Goal: Task Accomplishment & Management: Complete application form

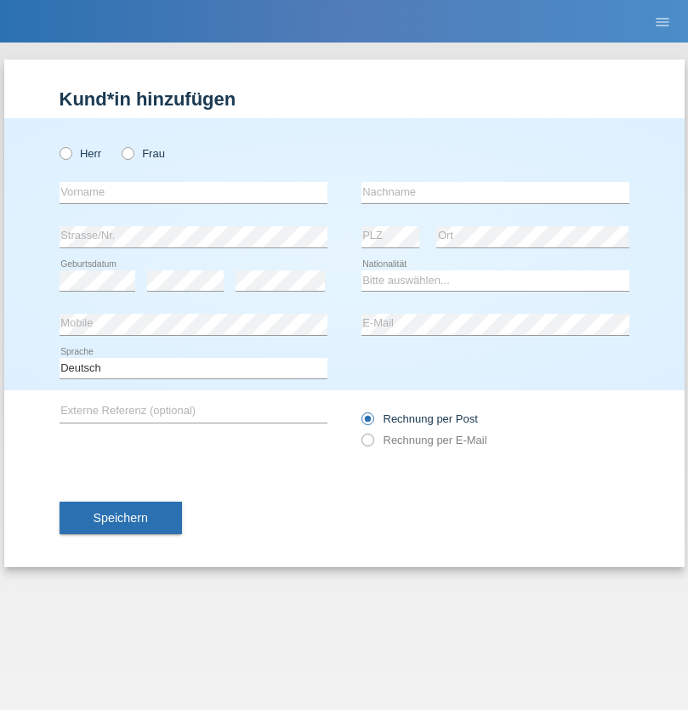
radio input "true"
click at [193, 192] on input "text" at bounding box center [194, 192] width 268 height 21
type input "[PERSON_NAME]"
click at [495, 192] on input "text" at bounding box center [495, 192] width 268 height 21
type input "Alaya"
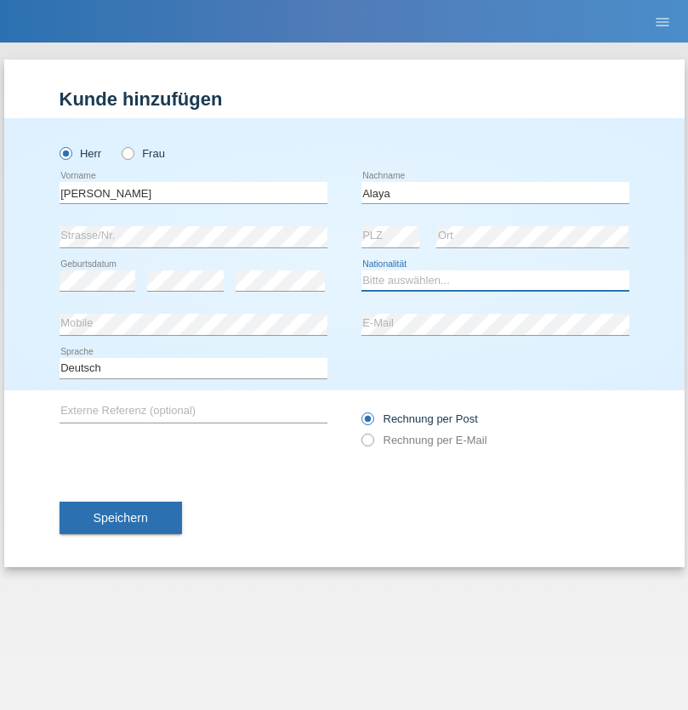
select select "SY"
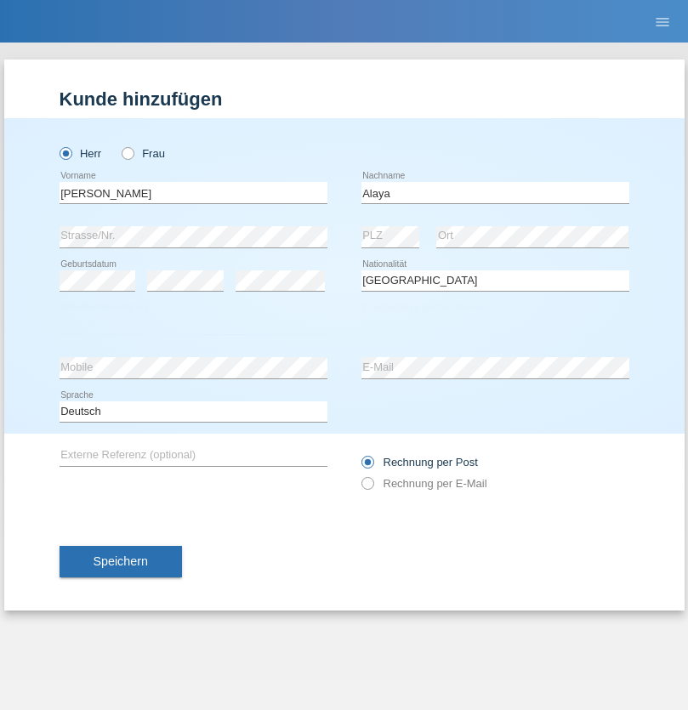
select select "C"
select select "27"
select select "05"
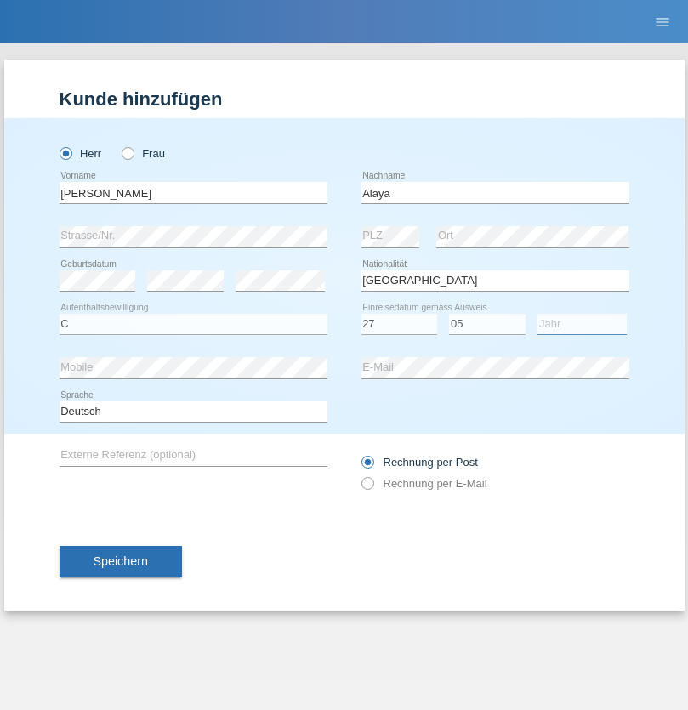
select select "2006"
select select "en"
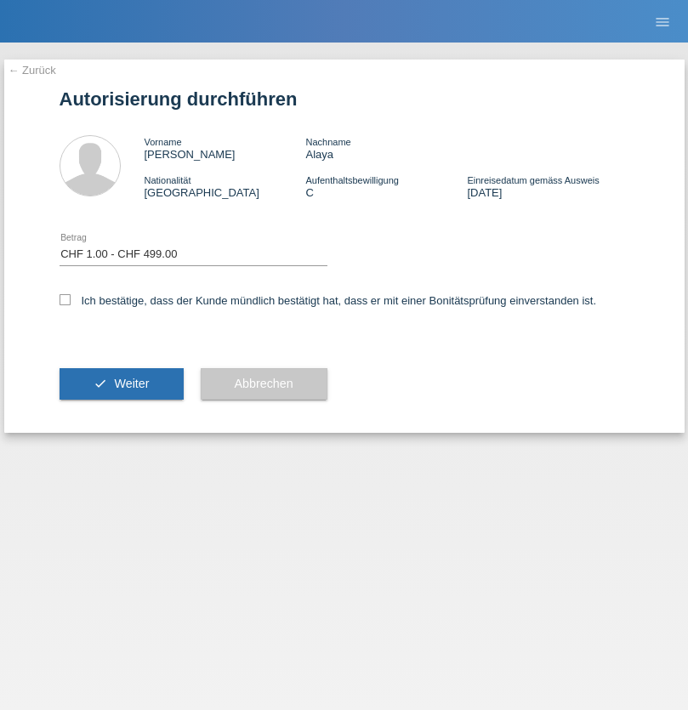
select select "1"
checkbox input "true"
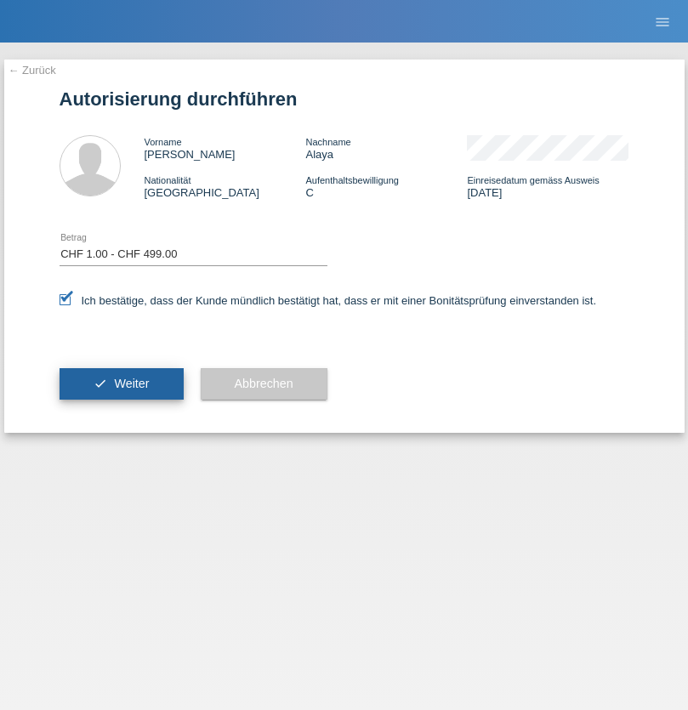
click at [121, 383] on span "Weiter" at bounding box center [131, 384] width 35 height 14
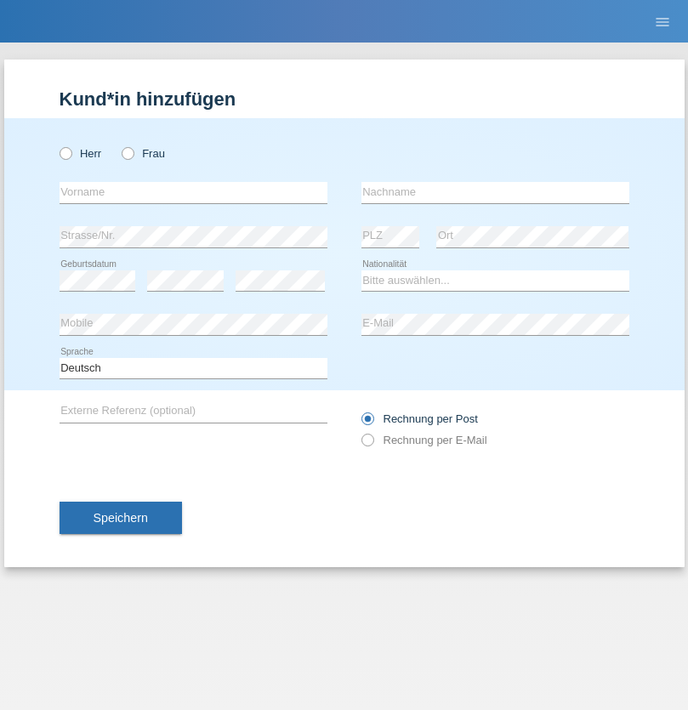
radio input "true"
click at [193, 192] on input "text" at bounding box center [194, 192] width 268 height 21
type input "Jesse"
click at [495, 192] on input "text" at bounding box center [495, 192] width 268 height 21
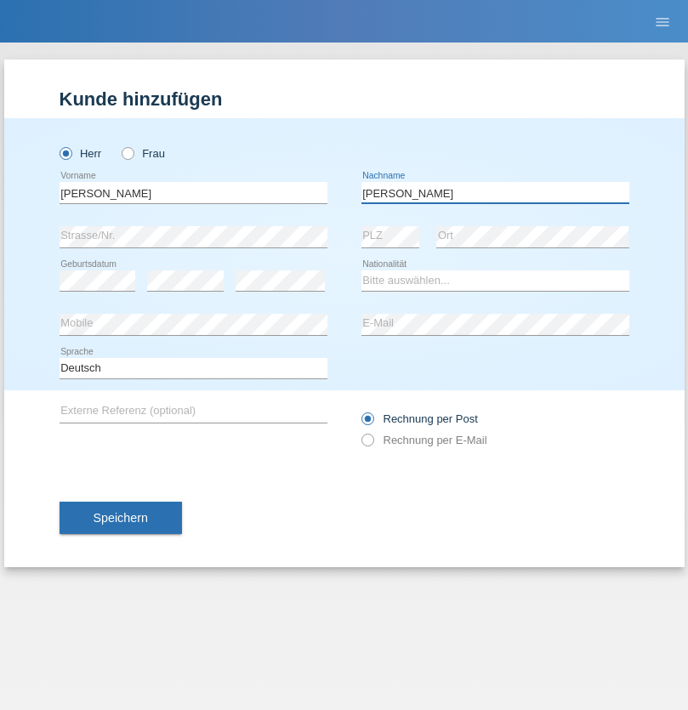
type input "Vögtlin"
select select "CH"
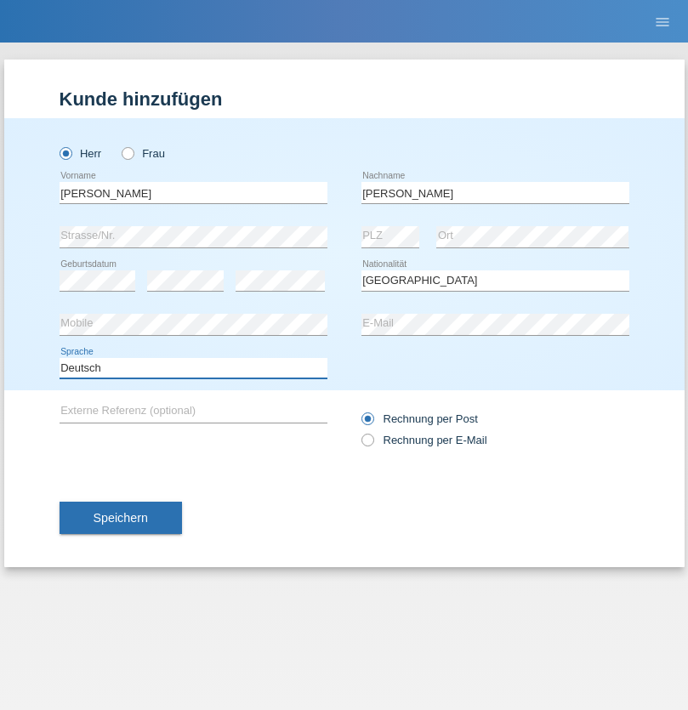
select select "en"
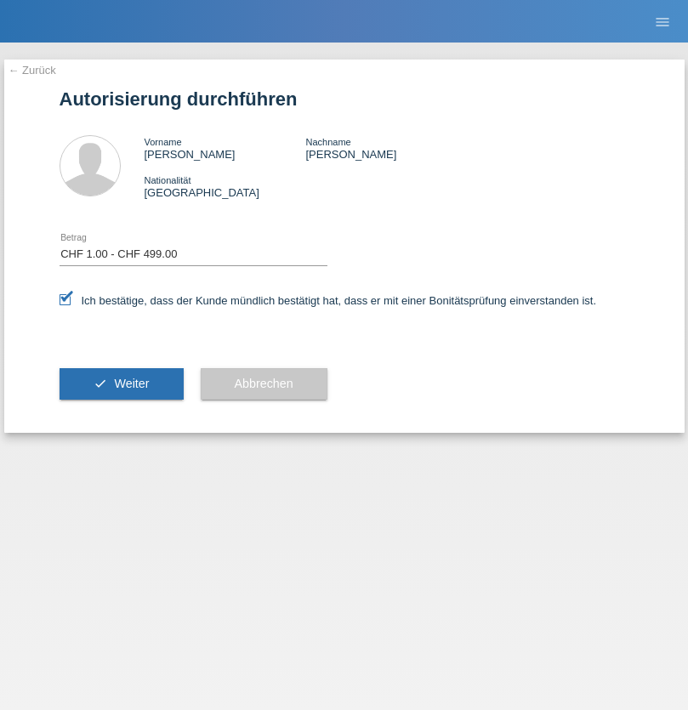
select select "1"
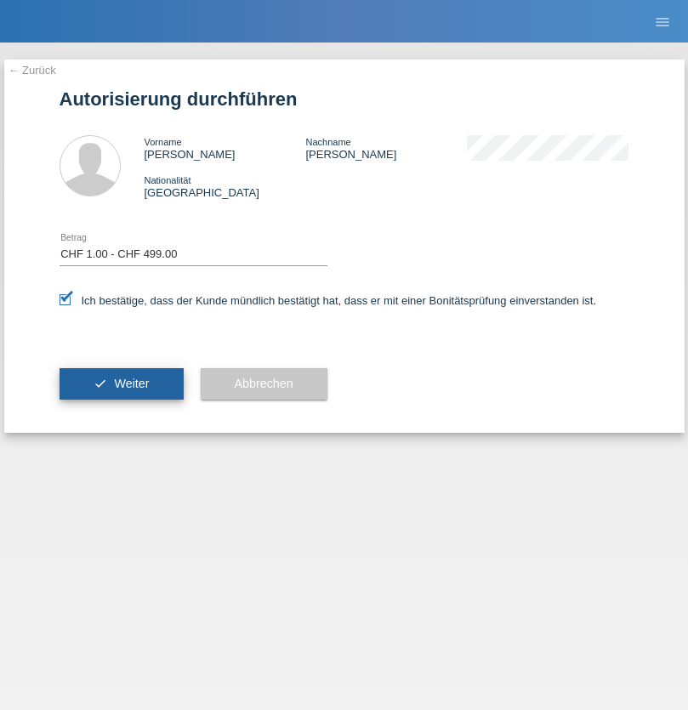
click at [121, 383] on span "Weiter" at bounding box center [131, 384] width 35 height 14
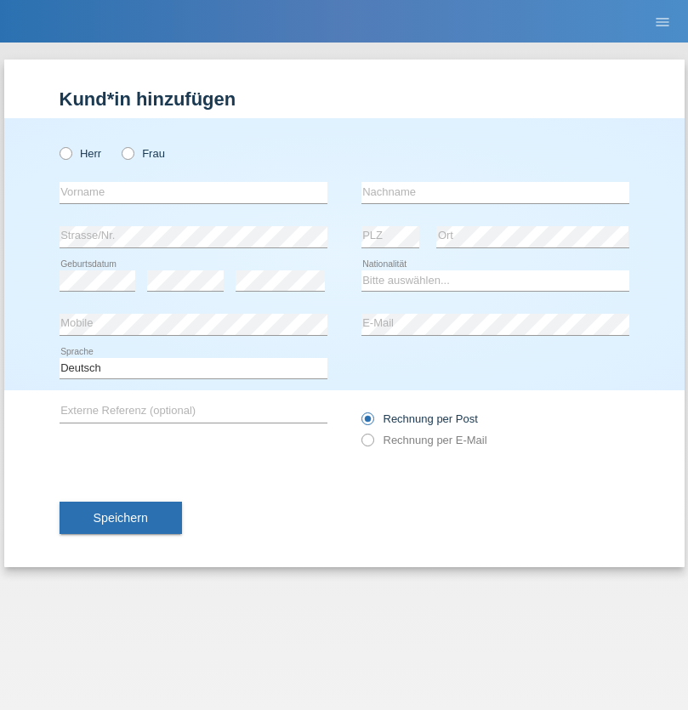
radio input "true"
click at [193, 192] on input "text" at bounding box center [194, 192] width 268 height 21
type input "Nicolas"
click at [495, 192] on input "text" at bounding box center [495, 192] width 268 height 21
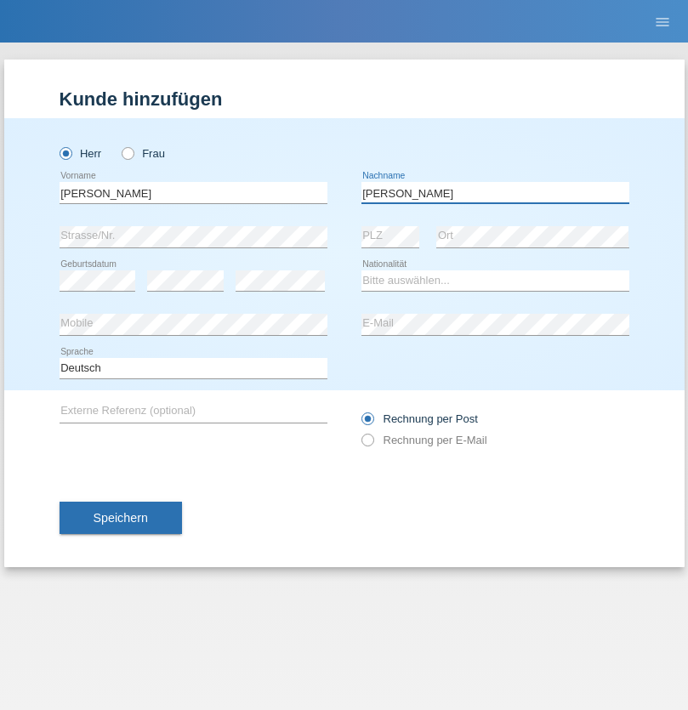
type input "Meier"
select select "CH"
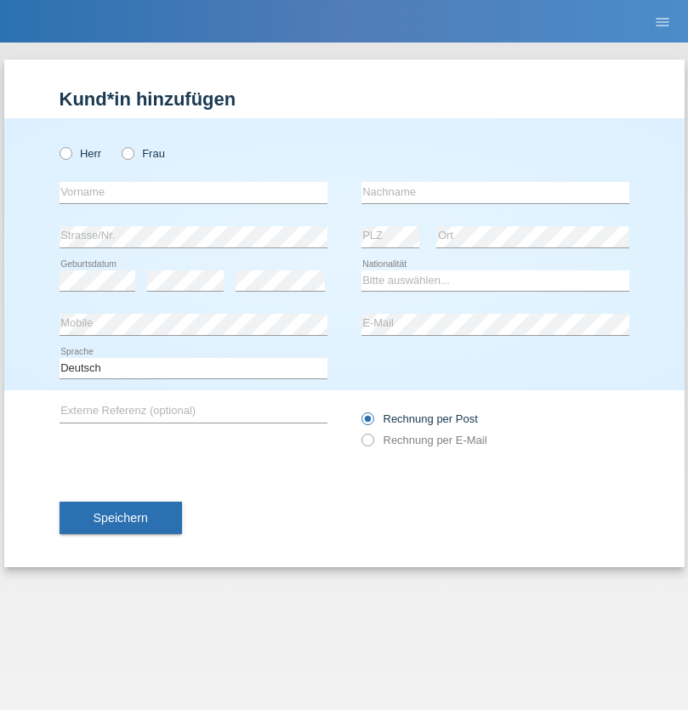
radio input "true"
click at [193, 192] on input "text" at bounding box center [194, 192] width 268 height 21
type input "David"
click at [495, 192] on input "text" at bounding box center [495, 192] width 268 height 21
type input "Nydegger"
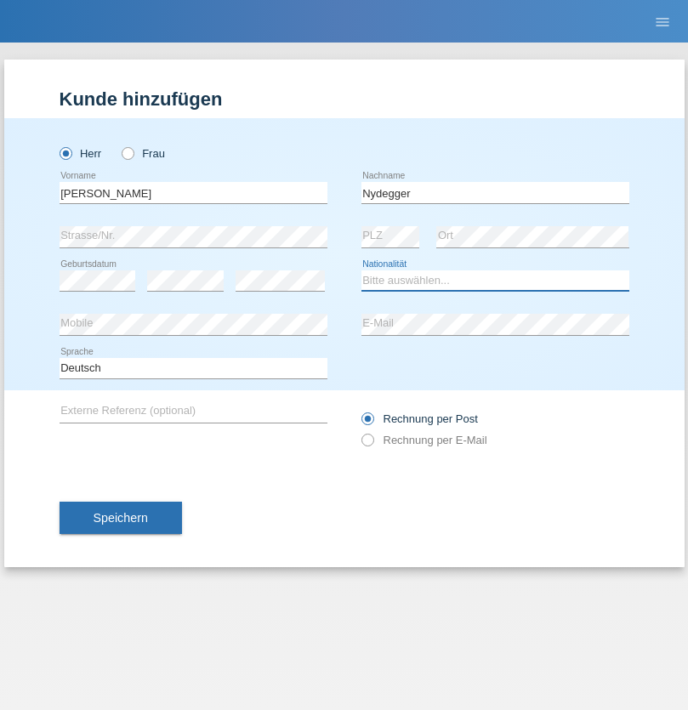
select select "CH"
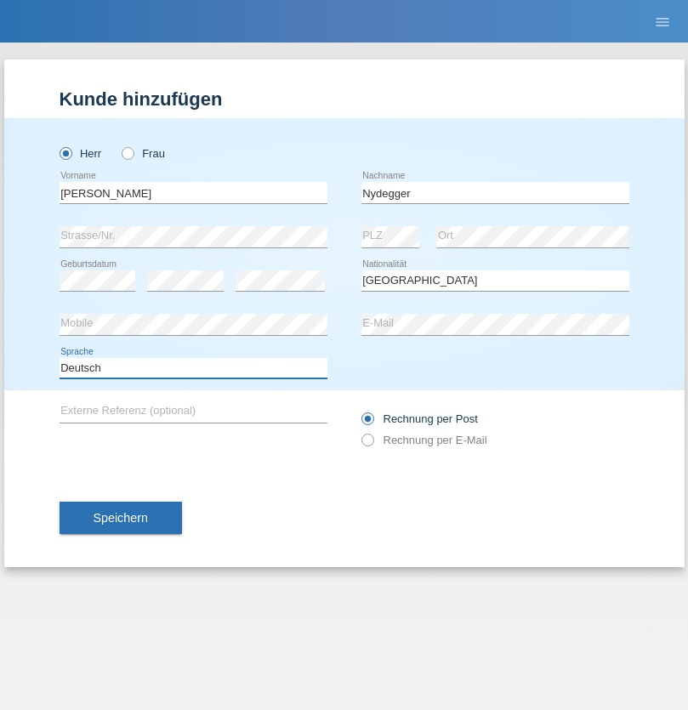
select select "en"
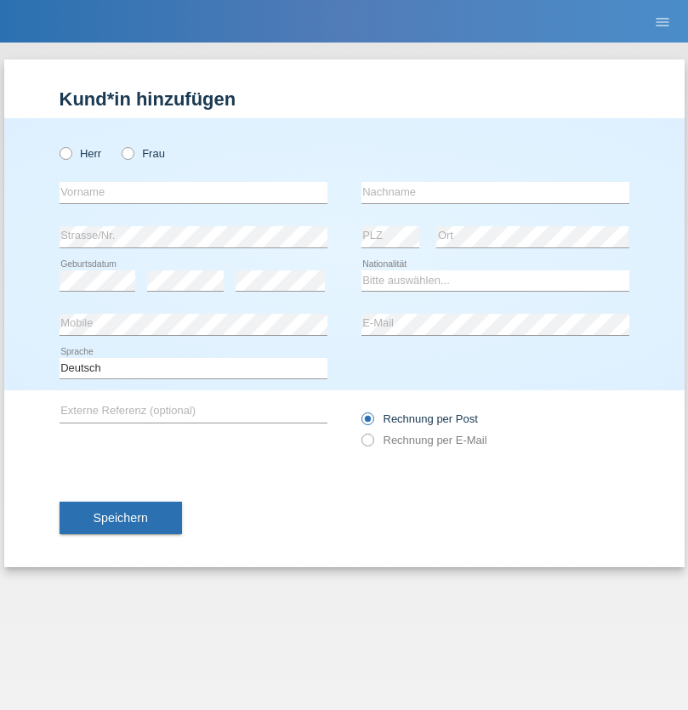
radio input "true"
click at [193, 192] on input "text" at bounding box center [194, 192] width 268 height 21
type input "[PERSON_NAME]"
click at [495, 192] on input "text" at bounding box center [495, 192] width 268 height 21
type input "Nydegger"
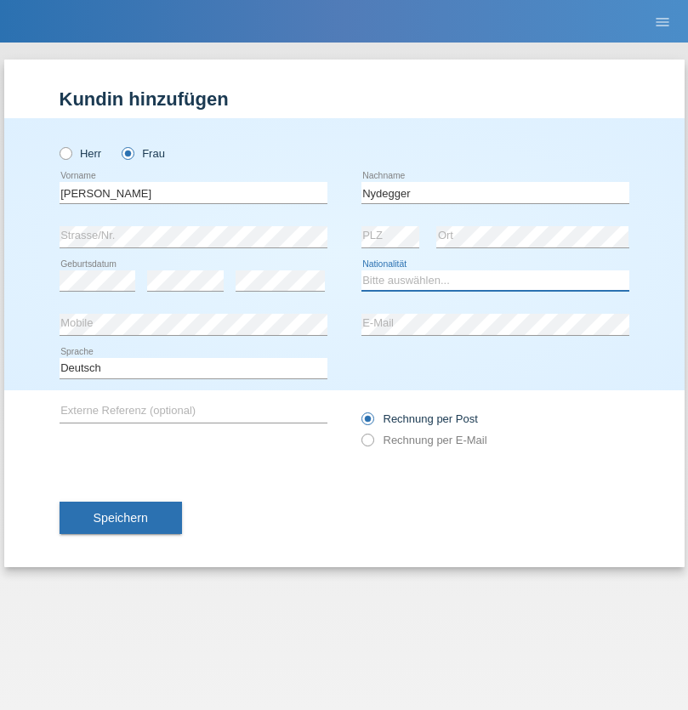
select select "CH"
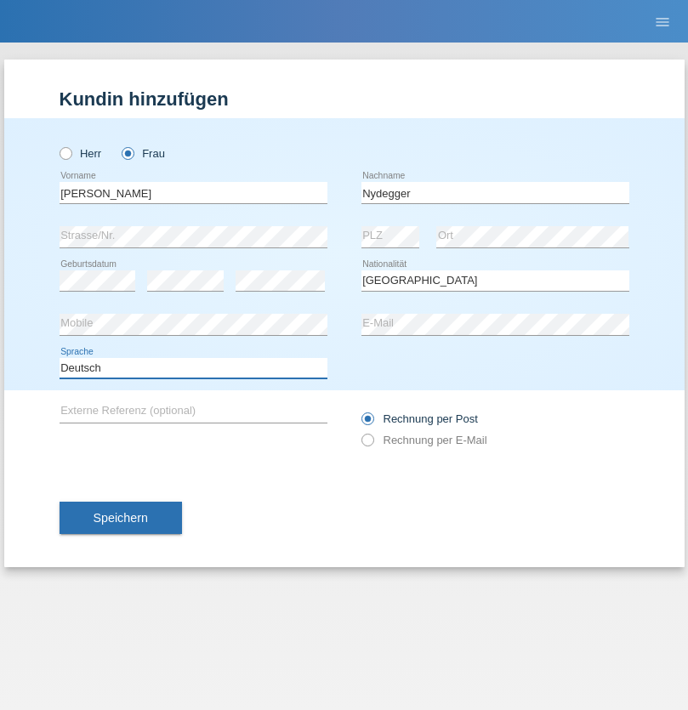
select select "en"
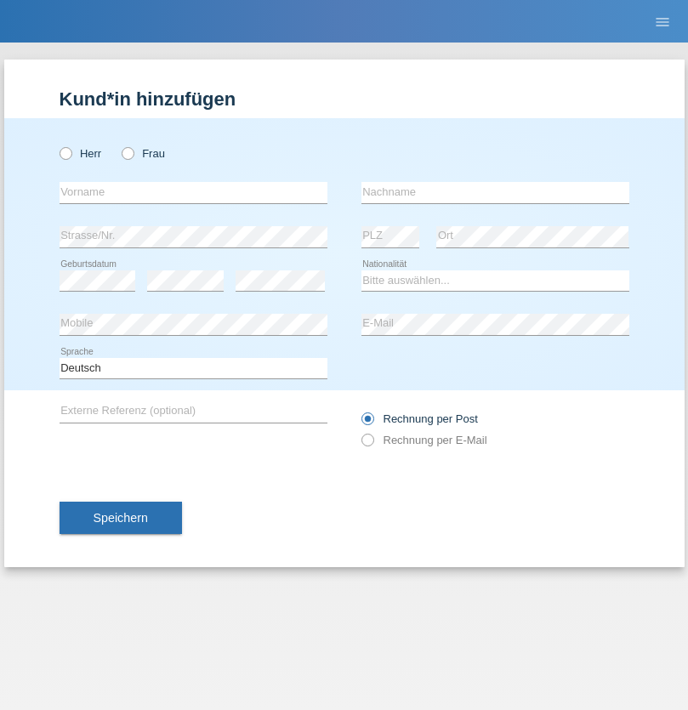
radio input "true"
click at [193, 192] on input "text" at bounding box center [194, 192] width 268 height 21
type input "Goekhan"
click at [495, 192] on input "text" at bounding box center [495, 192] width 268 height 21
type input "Akarsu"
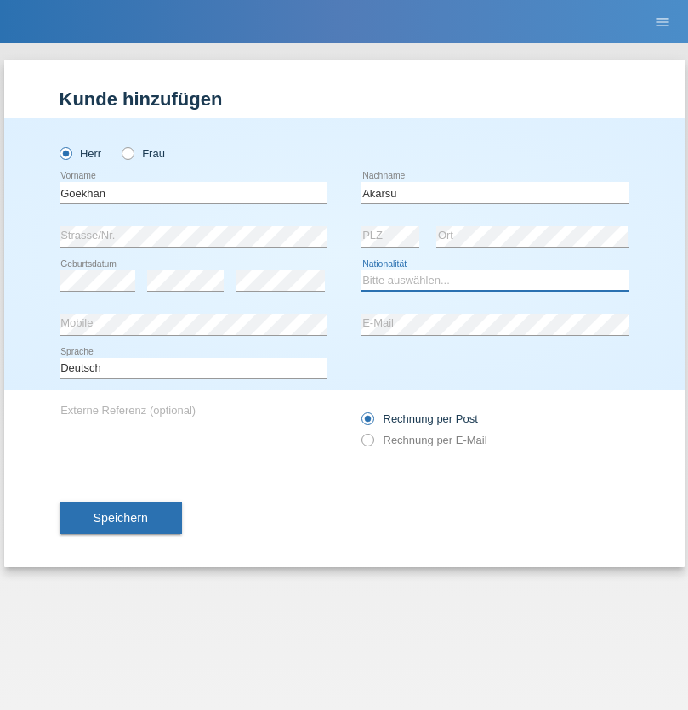
select select "AT"
select select "C"
select select "01"
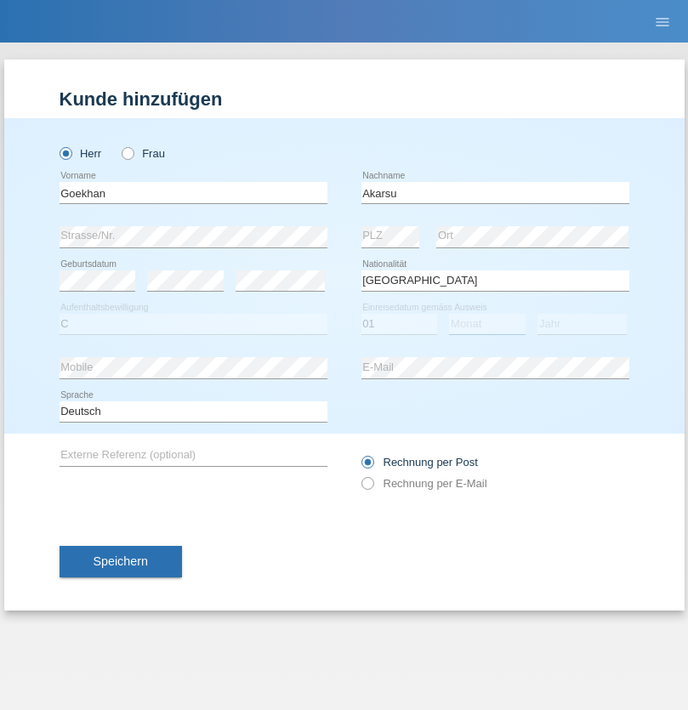
select select "05"
select select "2021"
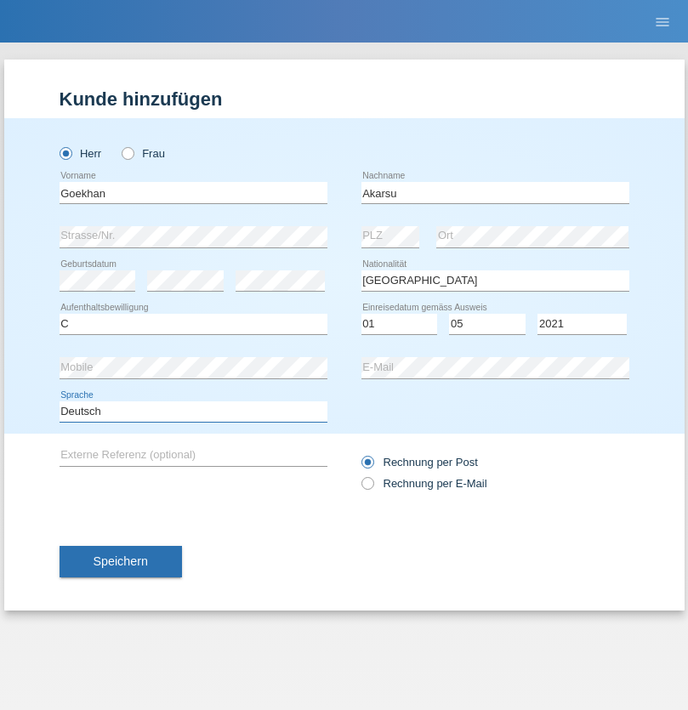
select select "en"
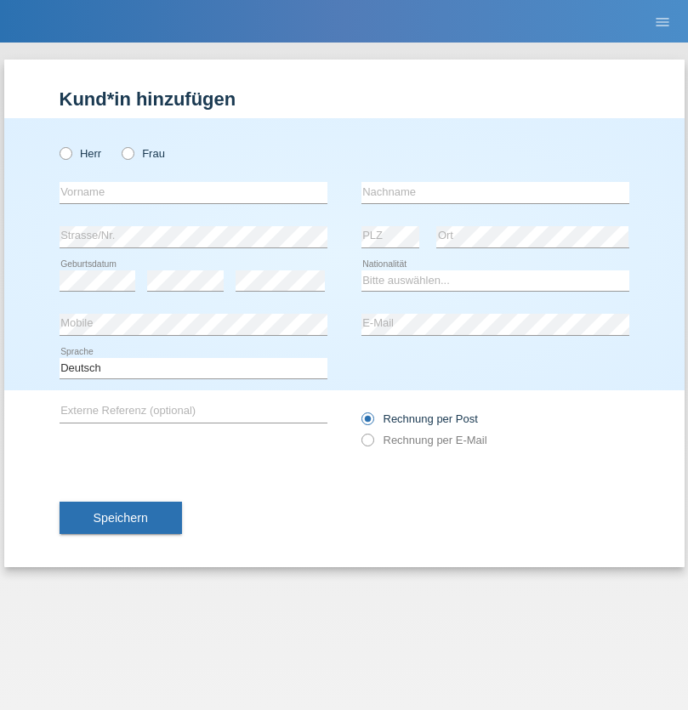
radio input "true"
click at [193, 192] on input "text" at bounding box center [194, 192] width 268 height 21
type input "Daniele"
click at [495, 192] on input "text" at bounding box center [495, 192] width 268 height 21
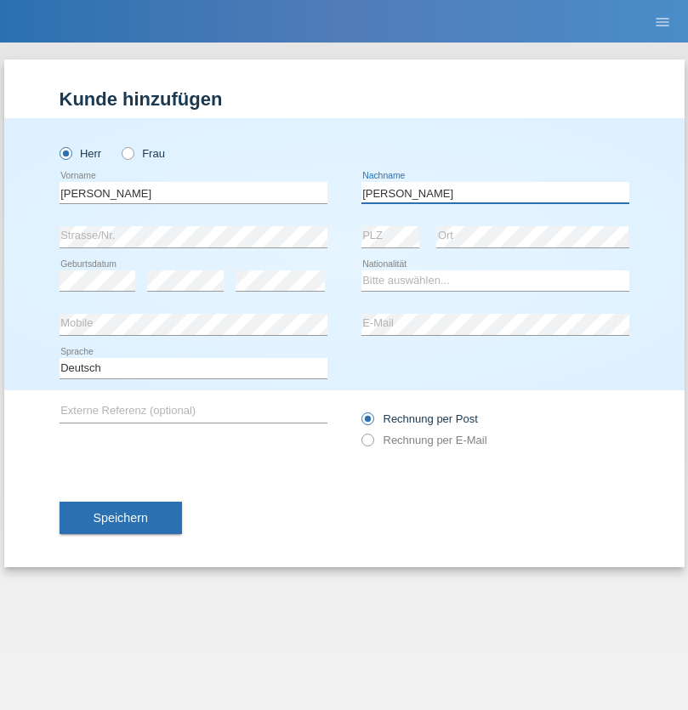
type input "Daniele"
select select "IT"
select select "C"
select select "22"
select select "06"
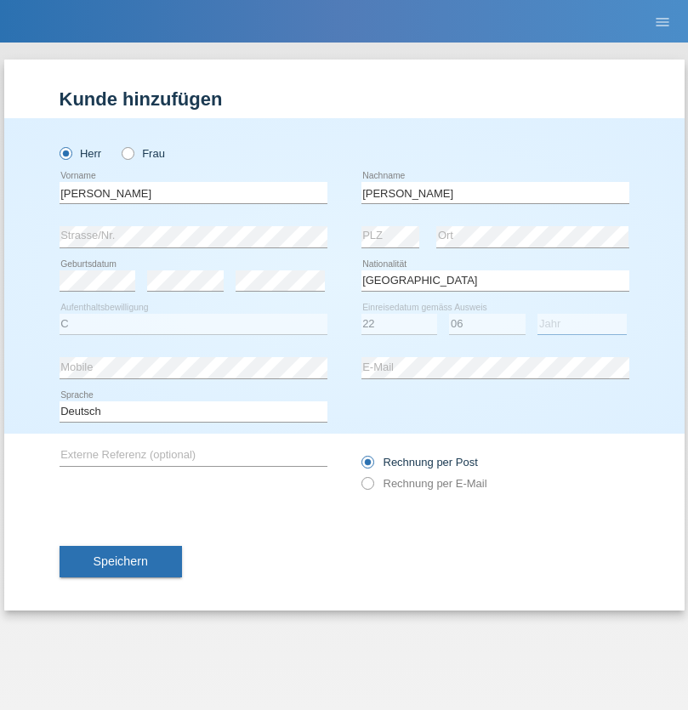
select select "1964"
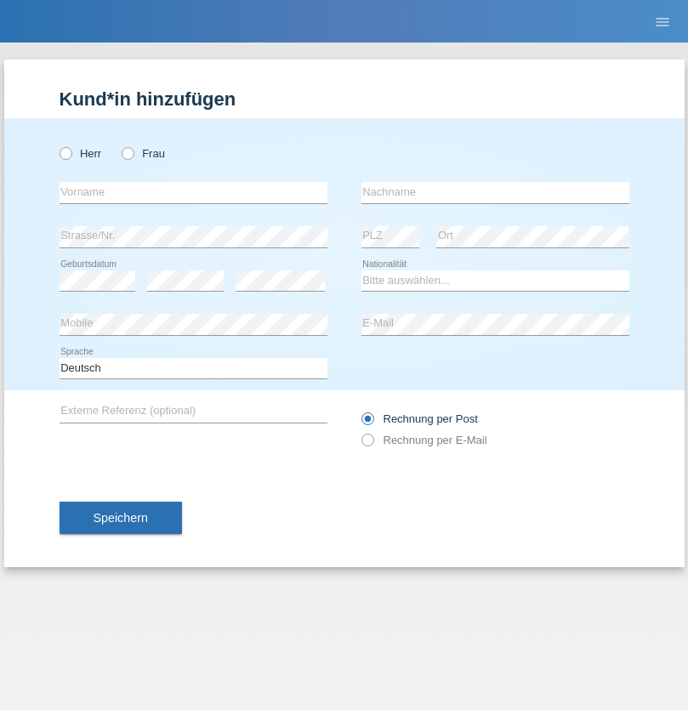
radio input "true"
click at [193, 192] on input "text" at bounding box center [194, 192] width 268 height 21
type input "[DATE]"
click at [495, 192] on input "text" at bounding box center [495, 192] width 268 height 21
type input "Alessio"
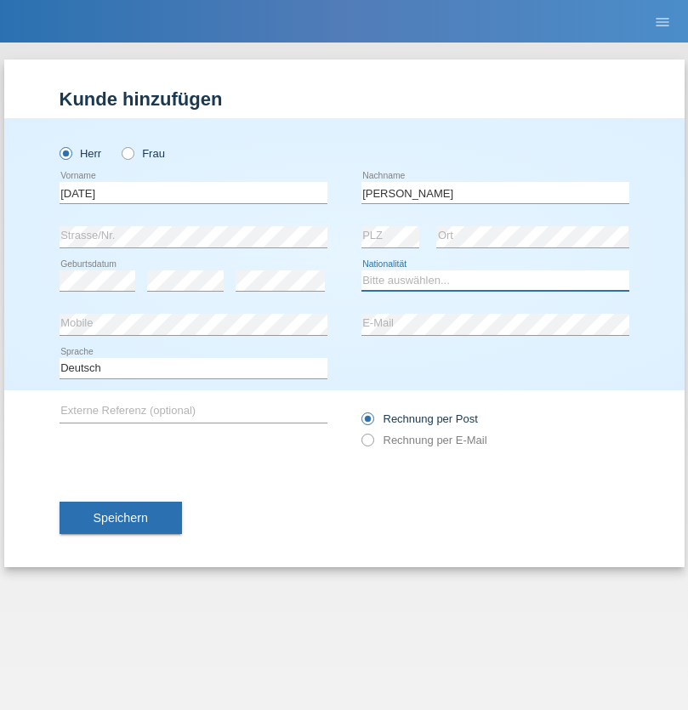
select select "IT"
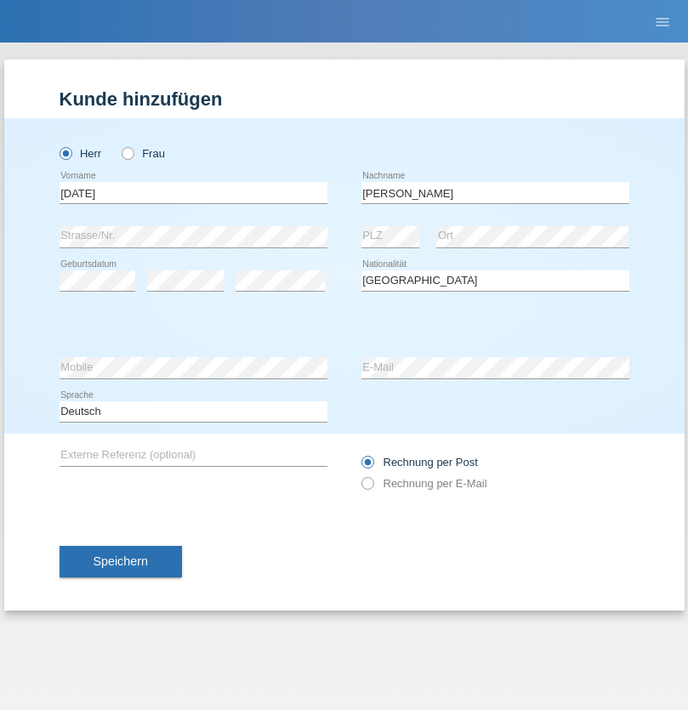
select select "C"
select select "01"
select select "05"
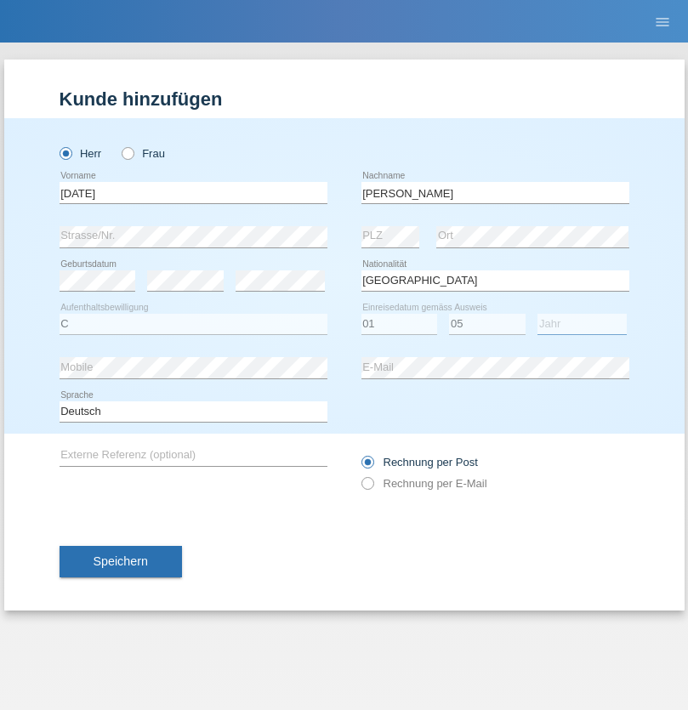
select select "2021"
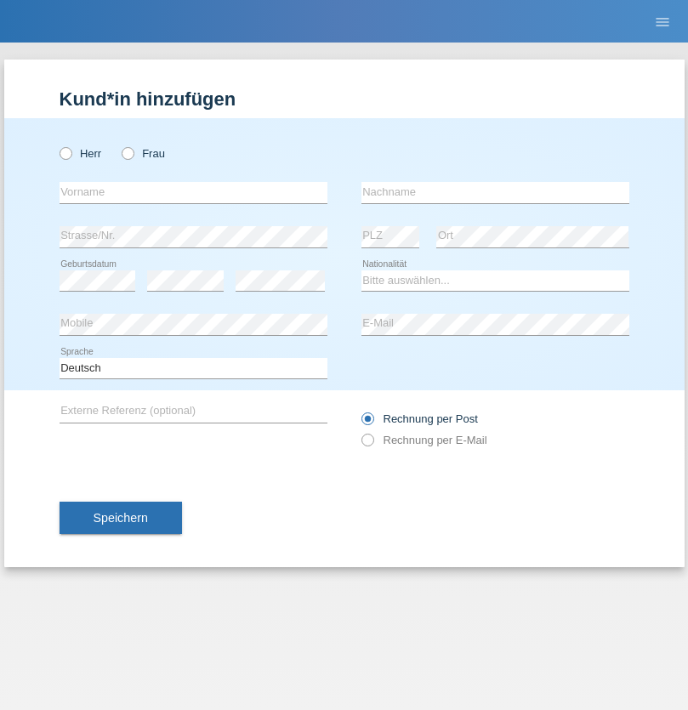
radio input "true"
click at [193, 192] on input "text" at bounding box center [194, 192] width 268 height 21
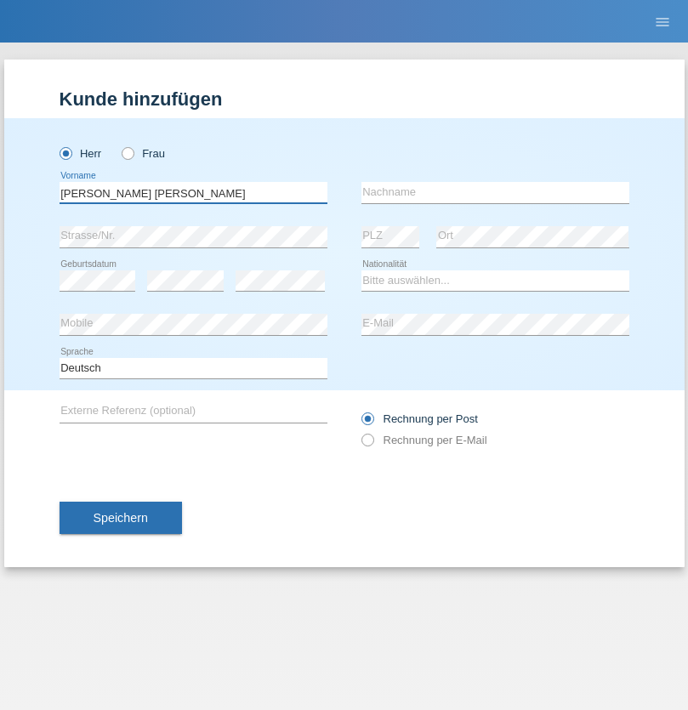
type input "Claudiu Marian"
click at [495, 192] on input "text" at bounding box center [495, 192] width 268 height 21
type input "Cislariu"
select select "CH"
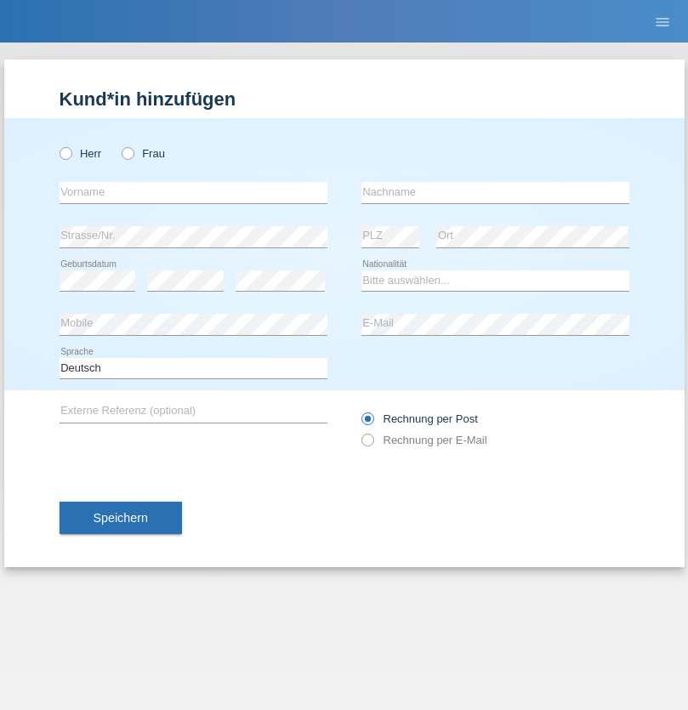
radio input "true"
select select "CH"
radio input "true"
click at [193, 192] on input "text" at bounding box center [194, 192] width 268 height 21
type input "[PERSON_NAME]"
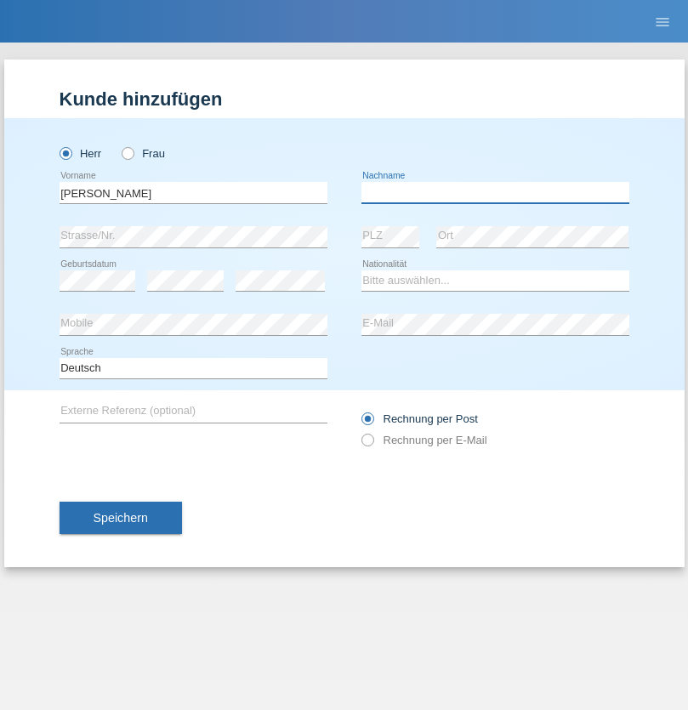
click at [495, 192] on input "text" at bounding box center [495, 192] width 268 height 21
type input "Kappelmayer"
select select "MG"
select select "C"
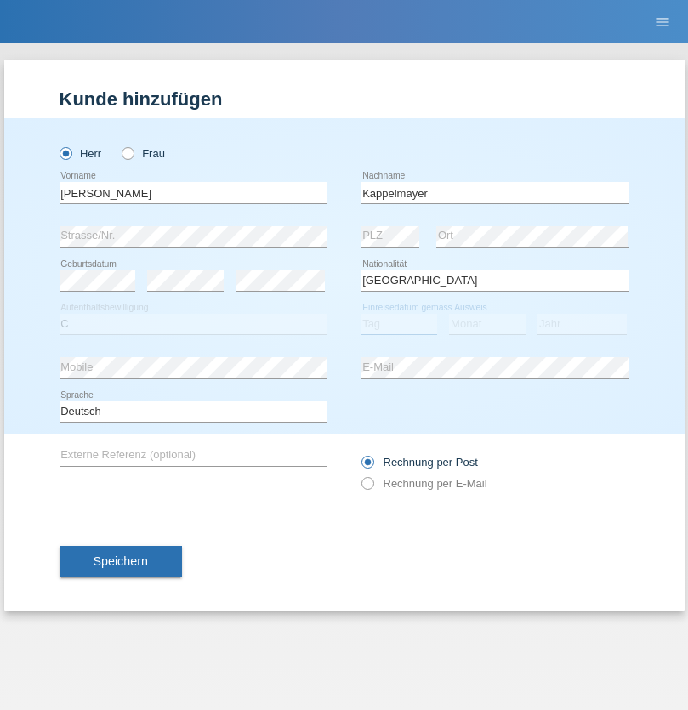
select select "31"
select select "08"
select select "2021"
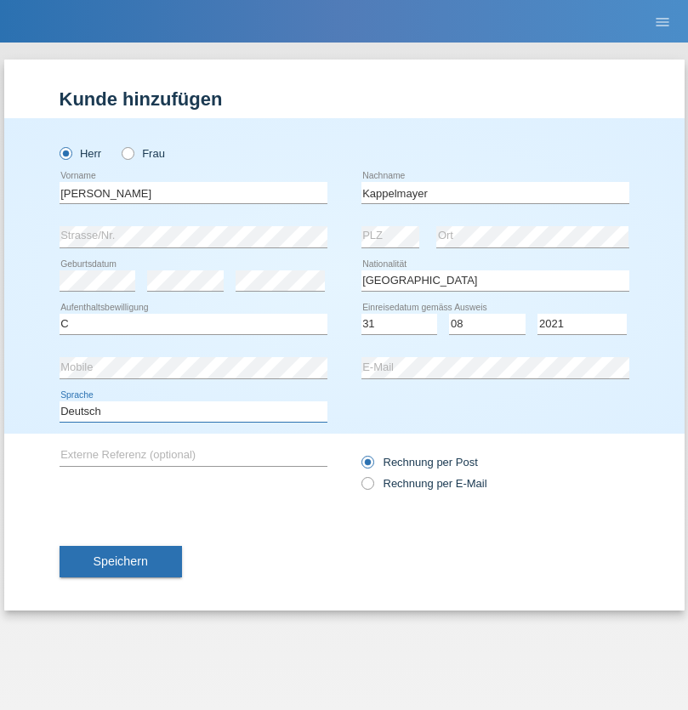
select select "en"
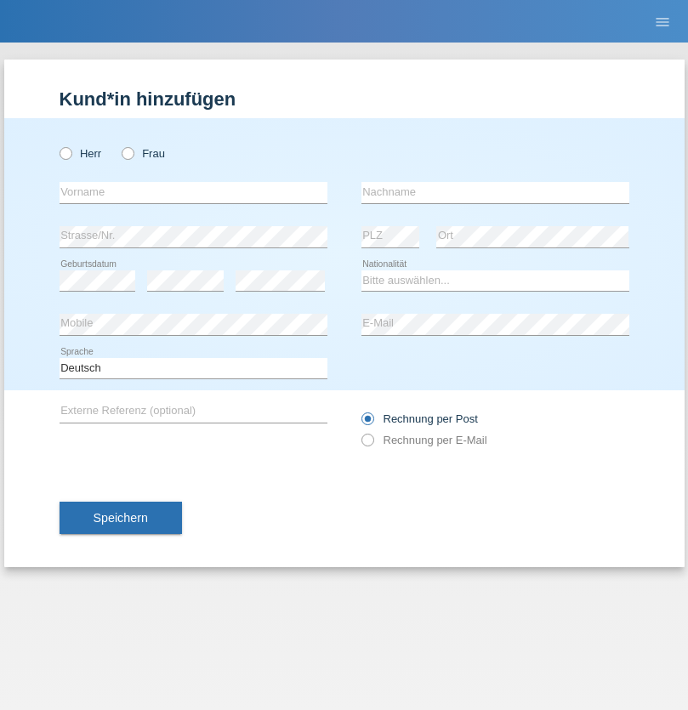
radio input "true"
click at [193, 192] on input "text" at bounding box center [194, 192] width 268 height 21
type input "firat"
click at [495, 192] on input "text" at bounding box center [495, 192] width 268 height 21
type input "kara"
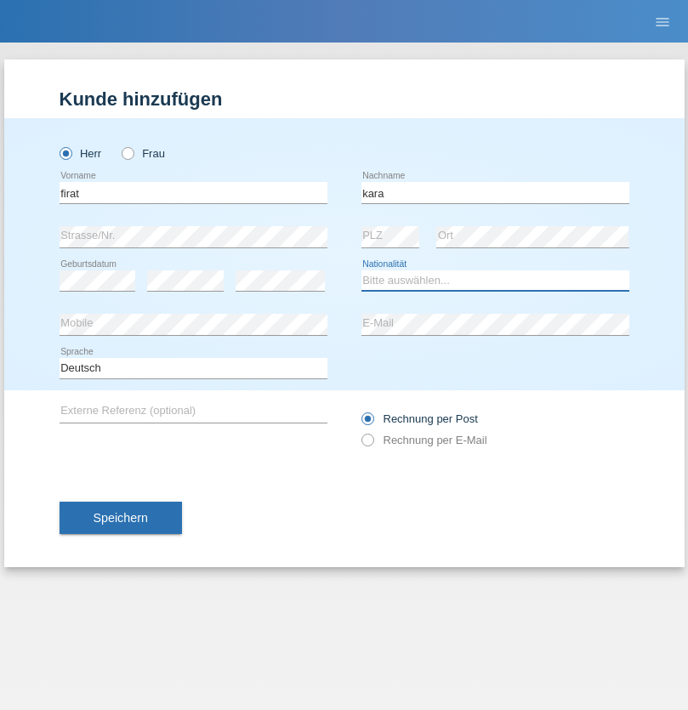
select select "CH"
radio input "true"
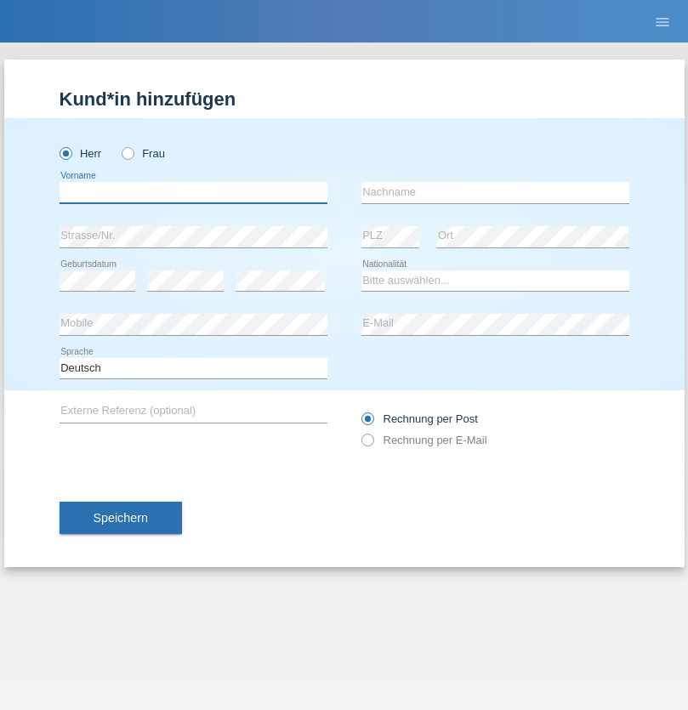
click at [193, 192] on input "text" at bounding box center [194, 192] width 268 height 21
type input "Jean Panda"
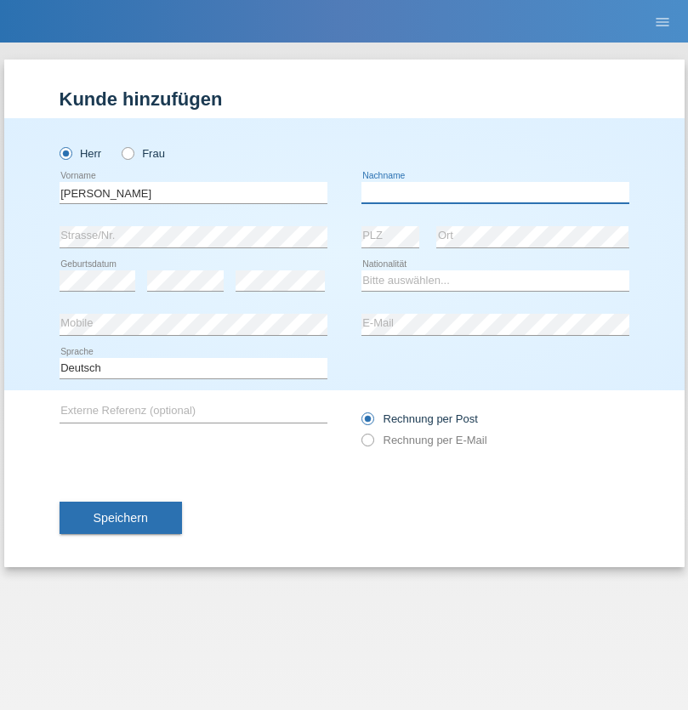
click at [495, 192] on input "text" at bounding box center [495, 192] width 268 height 21
type input "Panda nzinga"
select select "MN"
select select "C"
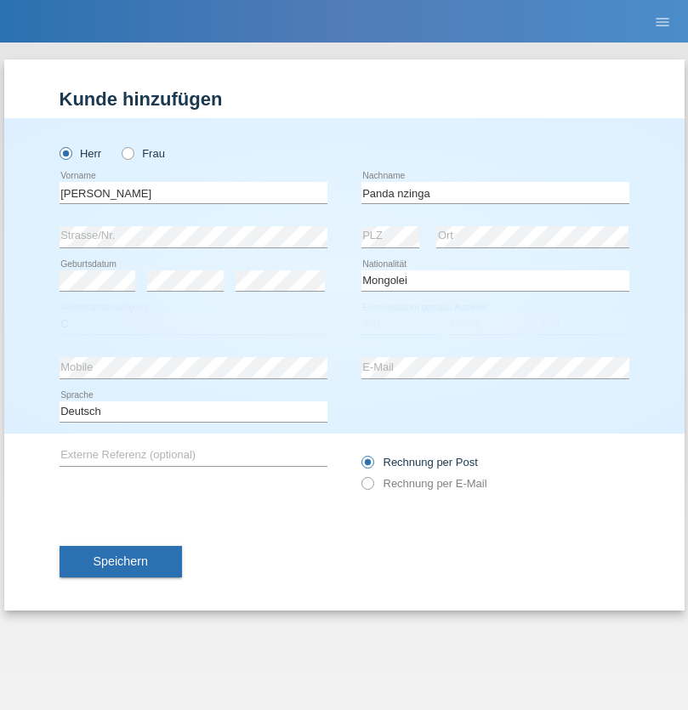
select select "28"
select select "11"
select select "2001"
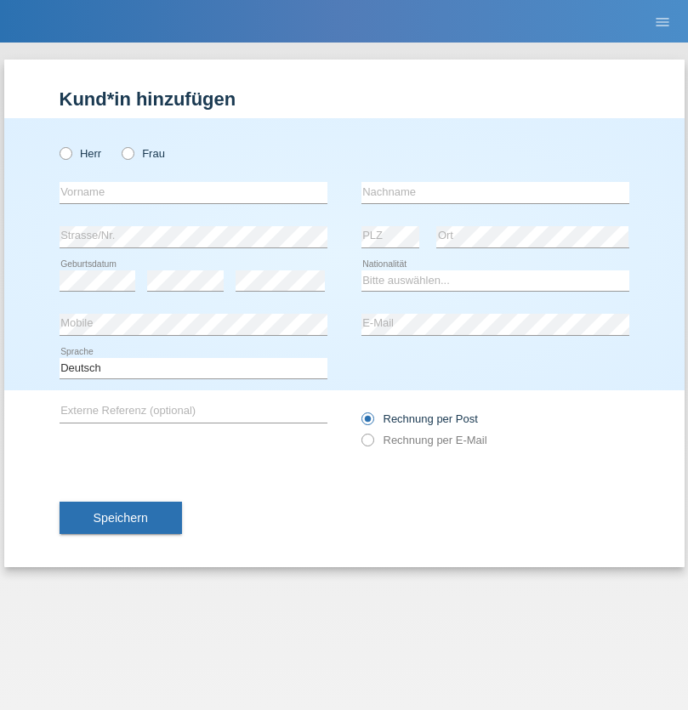
radio input "true"
select select "HU"
select select "C"
select select "30"
select select "10"
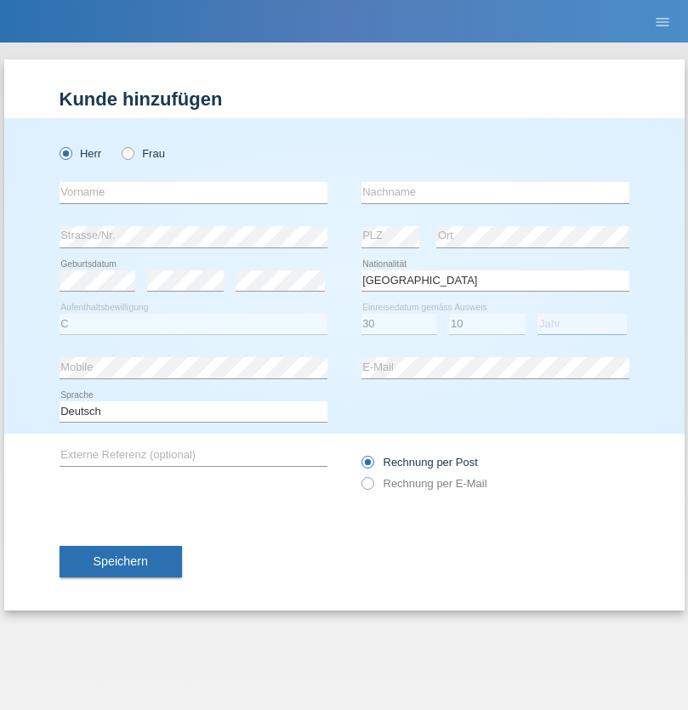
select select "2021"
